Goal: Transaction & Acquisition: Purchase product/service

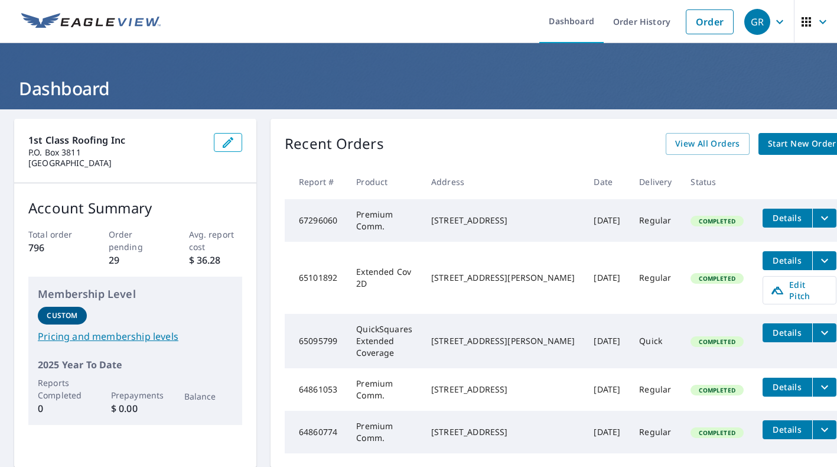
click at [774, 144] on span "Start New Order" at bounding box center [802, 143] width 69 height 15
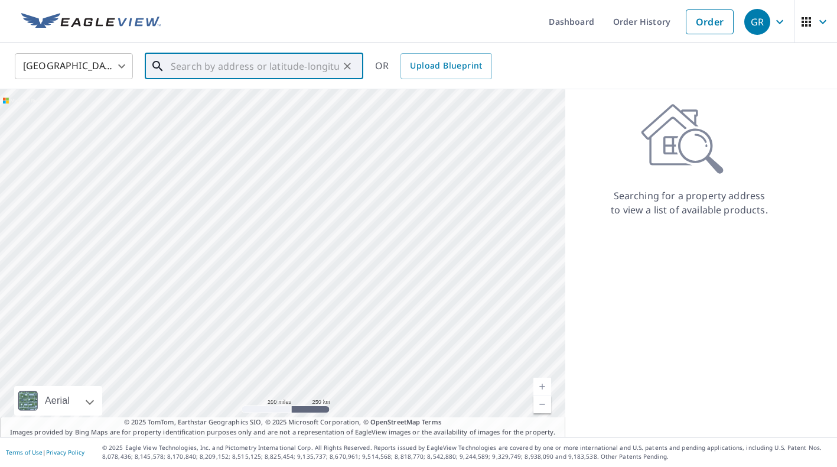
click at [179, 69] on input "text" at bounding box center [255, 66] width 168 height 33
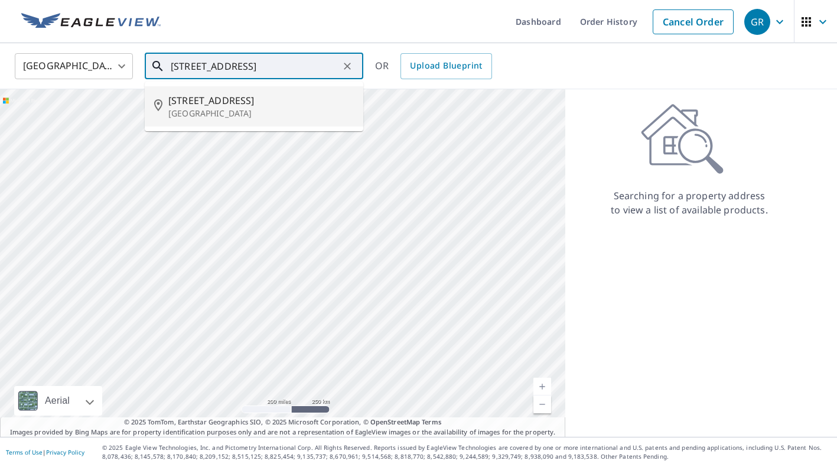
click at [206, 110] on p "[GEOGRAPHIC_DATA]" at bounding box center [261, 114] width 186 height 12
type input "[STREET_ADDRESS]"
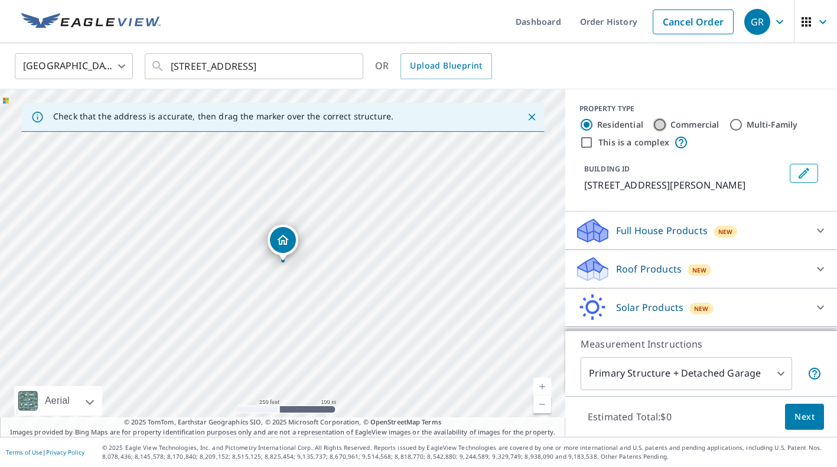
click at [664, 123] on input "Commercial" at bounding box center [660, 125] width 14 height 14
radio input "true"
type input "4"
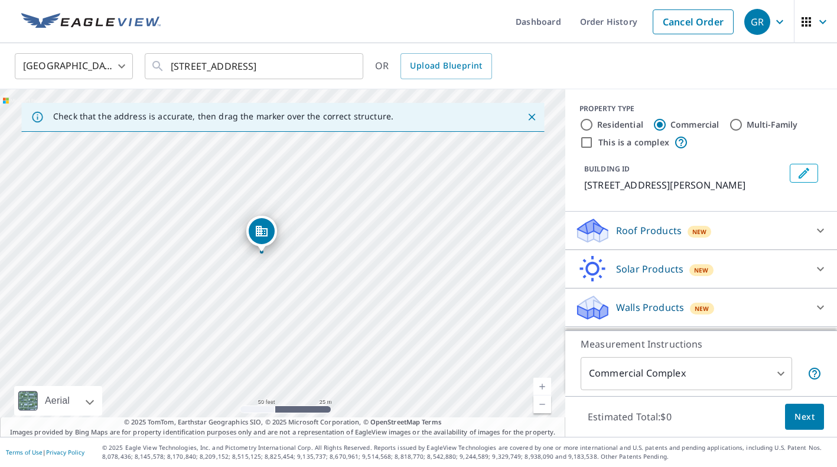
drag, startPoint x: 275, startPoint y: 271, endPoint x: 262, endPoint y: 234, distance: 39.4
click at [804, 414] on span "Next" at bounding box center [805, 416] width 20 height 15
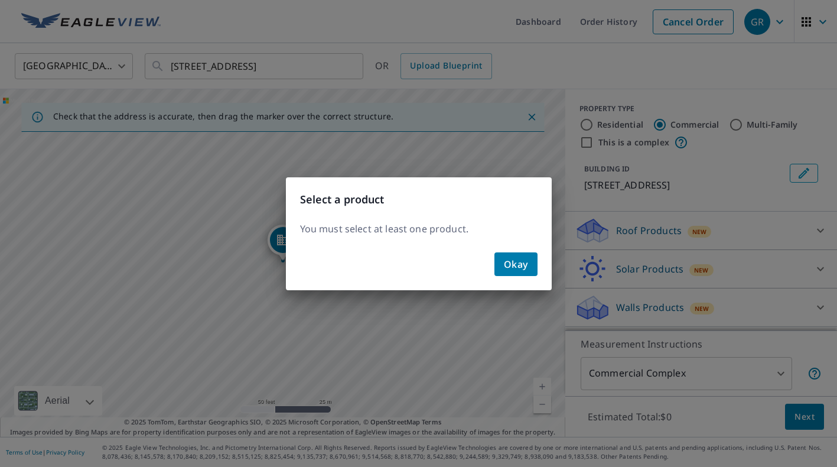
click at [505, 272] on button "Okay" at bounding box center [516, 264] width 43 height 24
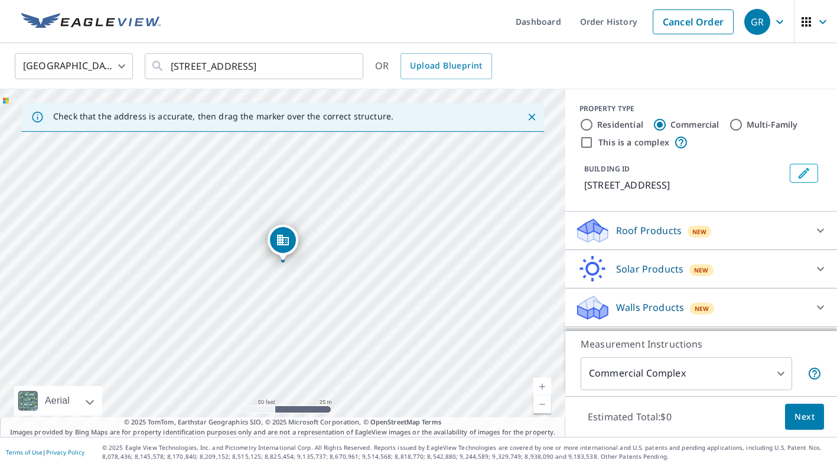
click at [822, 230] on icon at bounding box center [820, 231] width 7 height 4
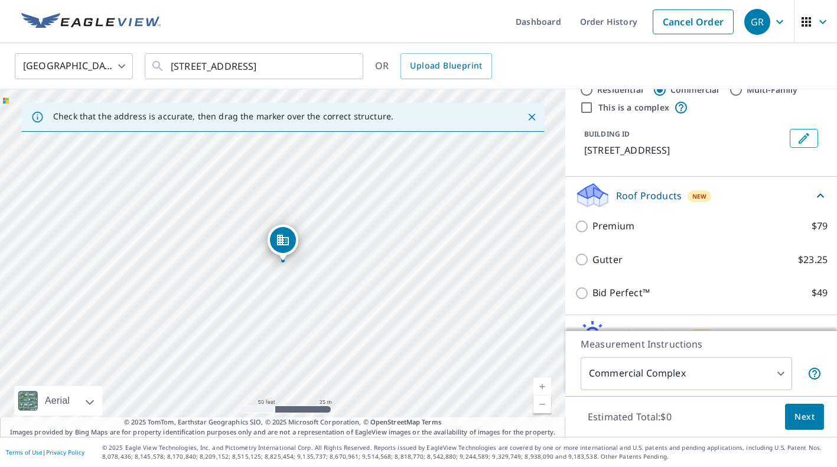
scroll to position [35, 0]
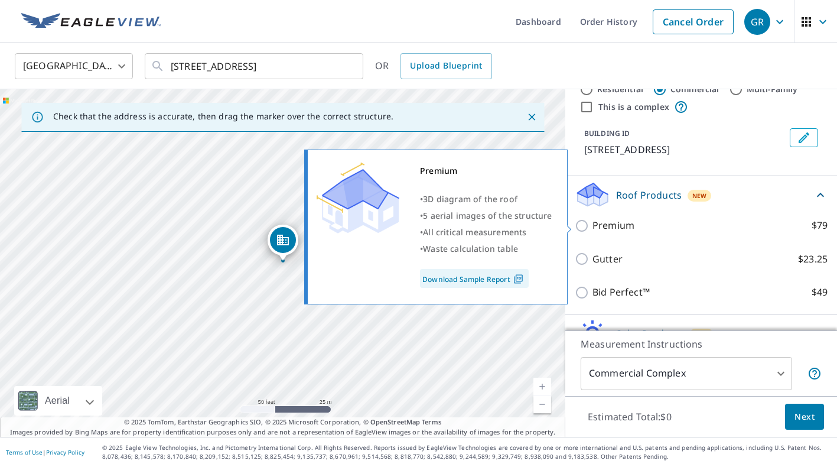
click at [582, 226] on input "Premium $79" at bounding box center [584, 226] width 18 height 14
checkbox input "true"
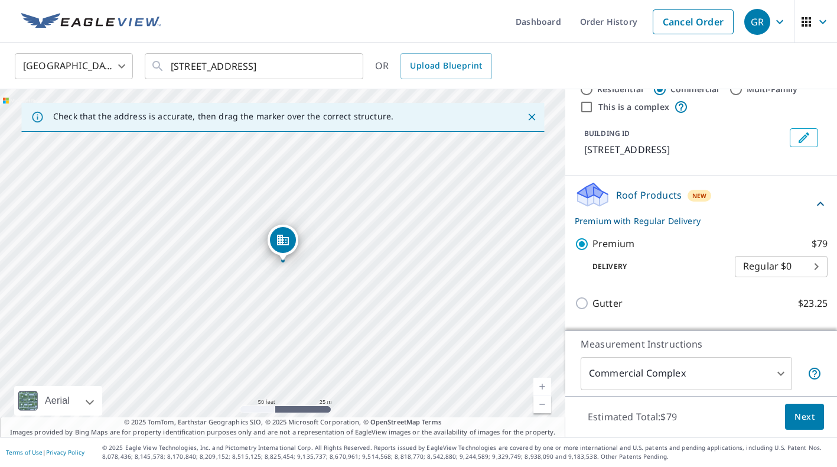
click at [804, 420] on span "Next" at bounding box center [805, 416] width 20 height 15
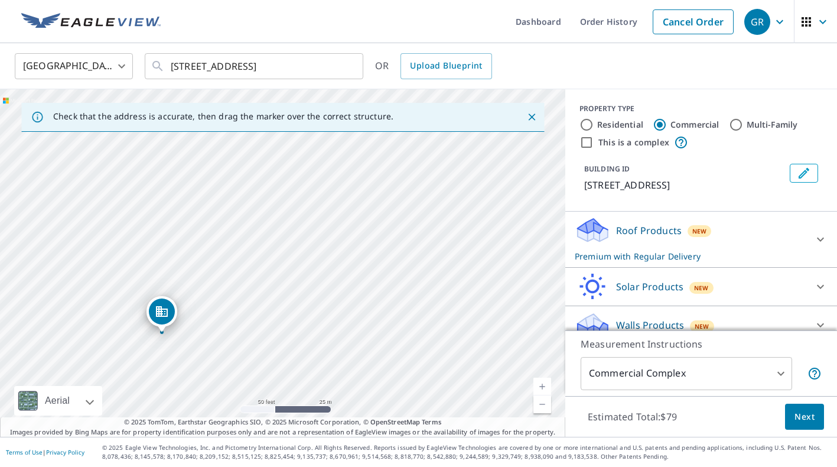
click at [823, 237] on icon at bounding box center [821, 239] width 14 height 14
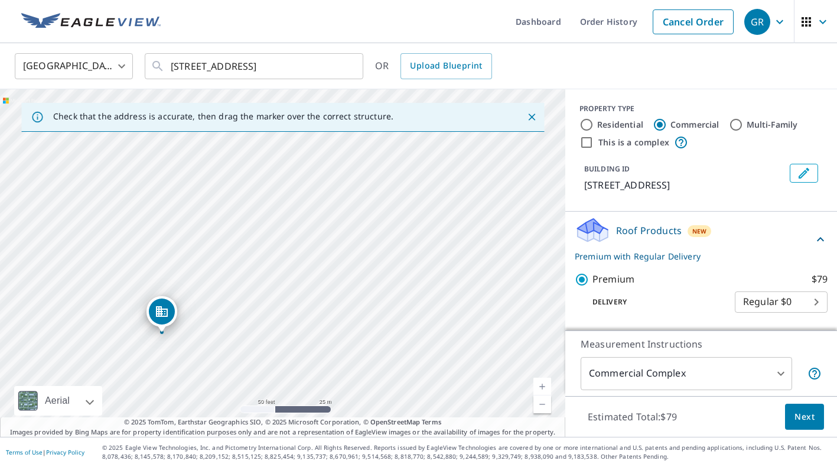
click at [808, 416] on span "Next" at bounding box center [805, 416] width 20 height 15
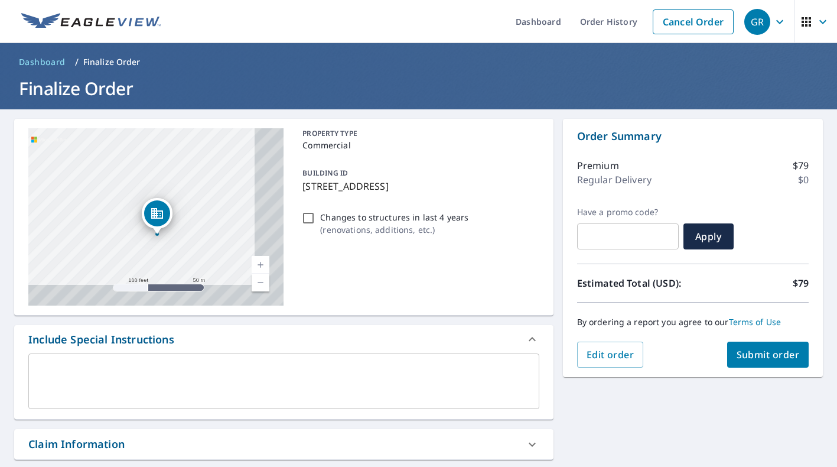
drag, startPoint x: 216, startPoint y: 204, endPoint x: 166, endPoint y: 156, distance: 69.4
click at [166, 156] on div "[STREET_ADDRESS]" at bounding box center [155, 216] width 255 height 177
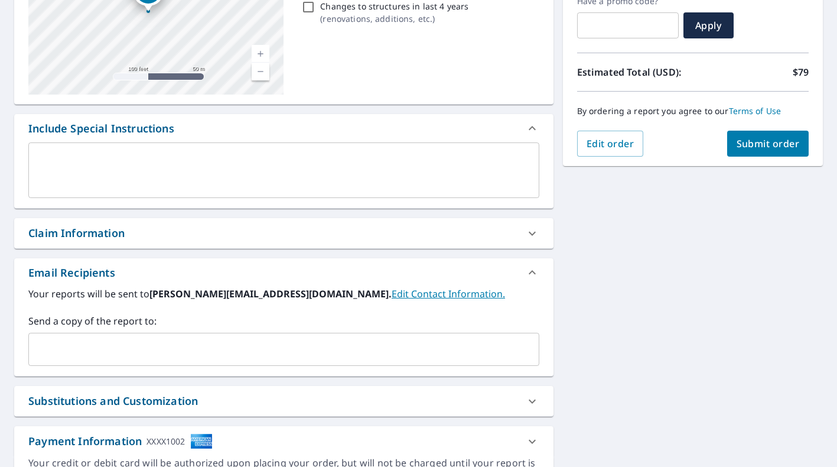
scroll to position [247, 0]
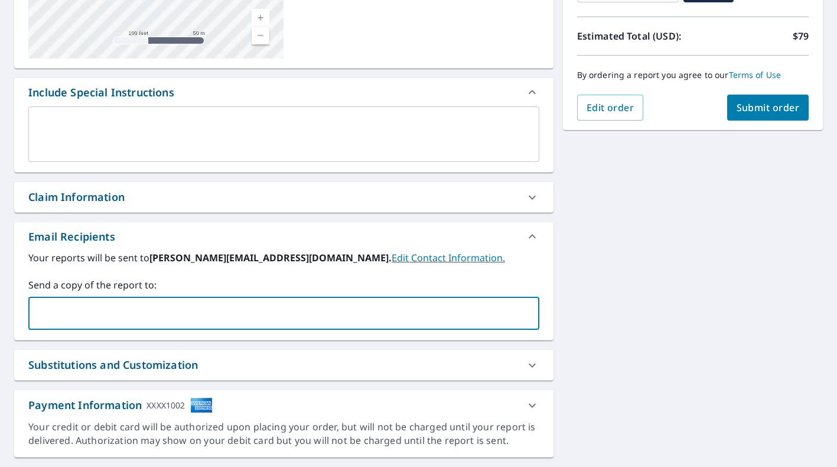
click at [207, 313] on input "text" at bounding box center [275, 313] width 483 height 22
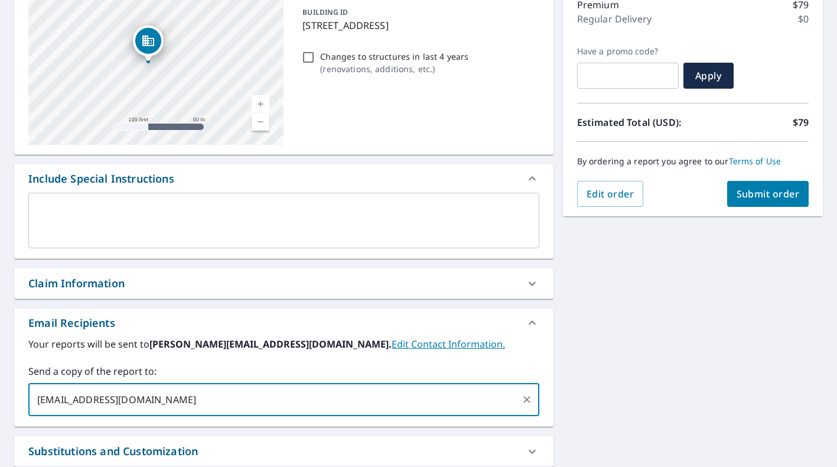
scroll to position [158, 0]
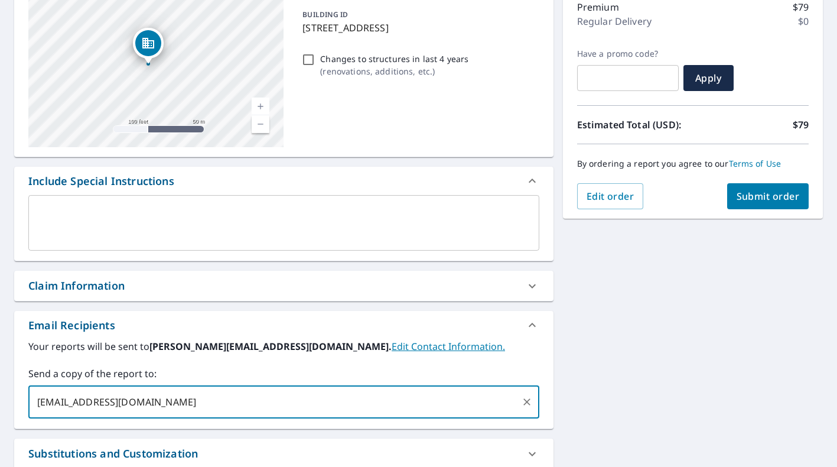
type input "[EMAIL_ADDRESS][DOMAIN_NAME]"
click at [743, 197] on span "Submit order" at bounding box center [768, 196] width 63 height 13
checkbox input "true"
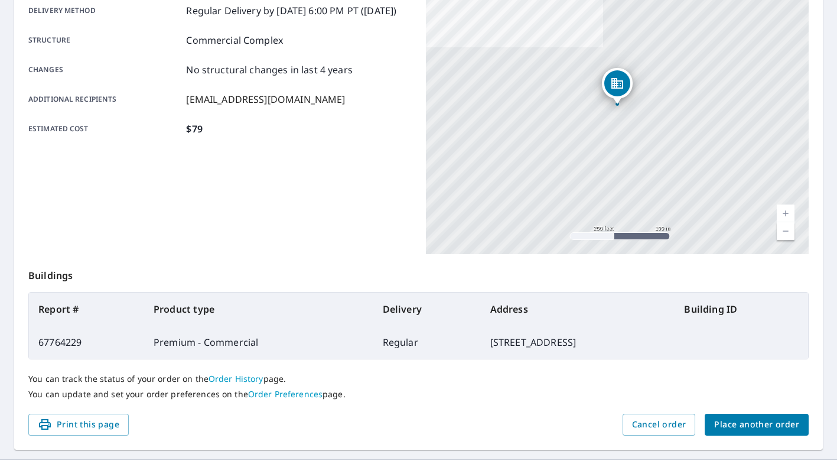
scroll to position [219, 0]
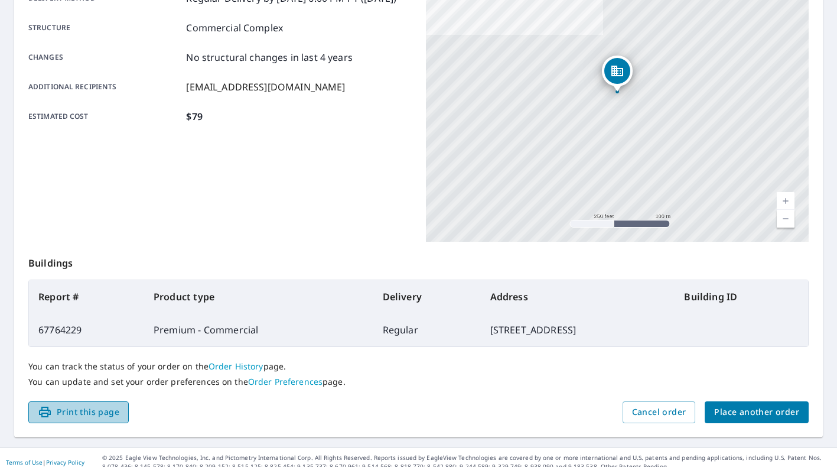
click at [83, 412] on span "Print this page" at bounding box center [79, 412] width 82 height 15
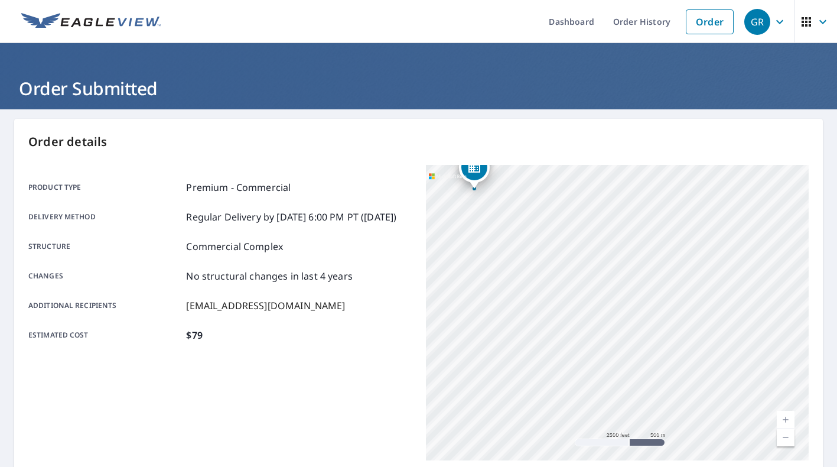
scroll to position [229, 0]
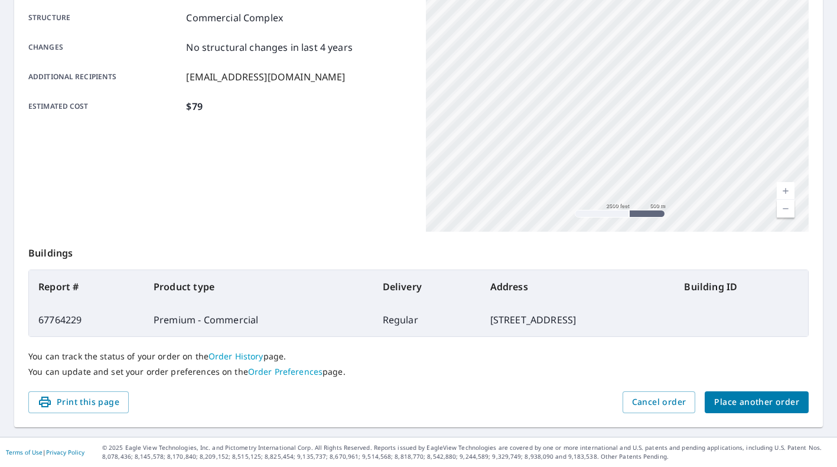
click at [759, 406] on span "Place another order" at bounding box center [756, 402] width 85 height 15
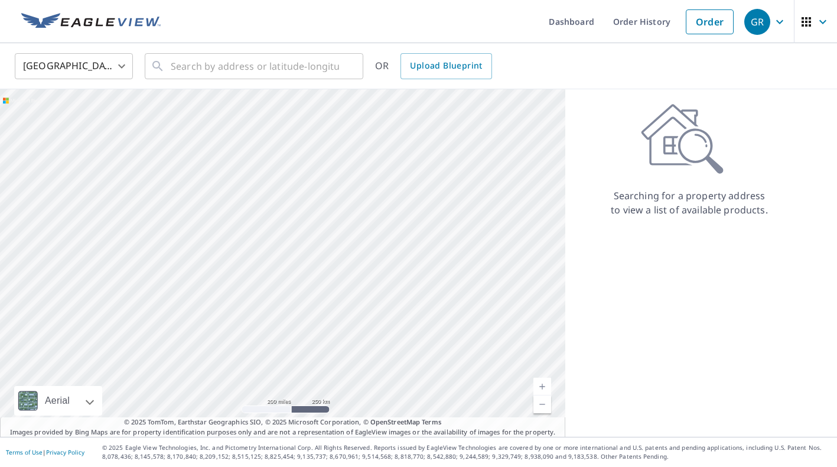
click at [777, 22] on icon "button" at bounding box center [780, 22] width 14 height 14
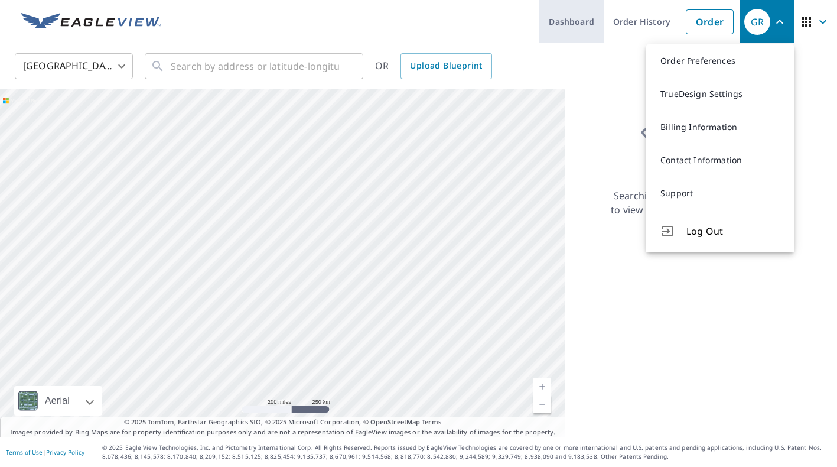
click at [570, 25] on link "Dashboard" at bounding box center [571, 21] width 64 height 43
